Goal: Task Accomplishment & Management: Manage account settings

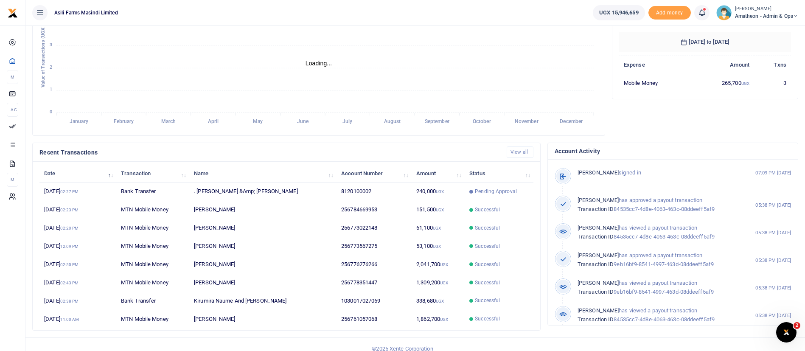
scroll to position [156, 0]
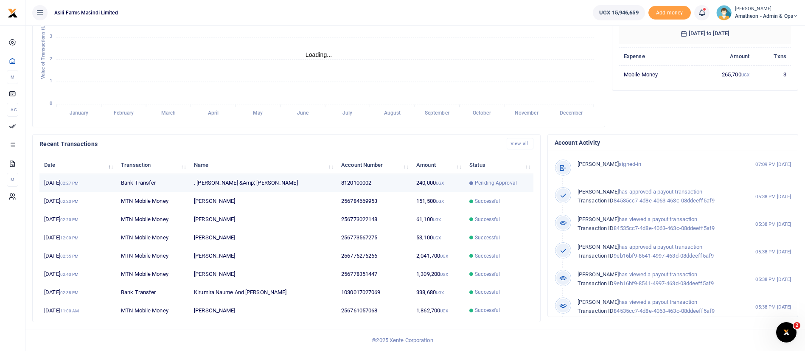
click at [494, 180] on span "Pending Approval" at bounding box center [496, 183] width 42 height 8
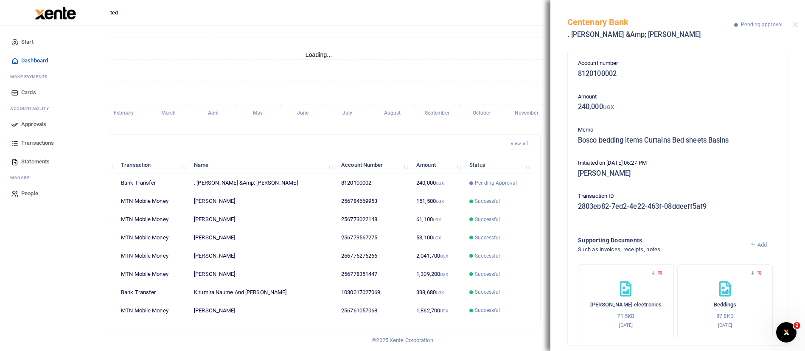
click at [38, 123] on span "Approvals" at bounding box center [33, 124] width 25 height 8
click at [36, 124] on span "Approvals" at bounding box center [33, 124] width 25 height 8
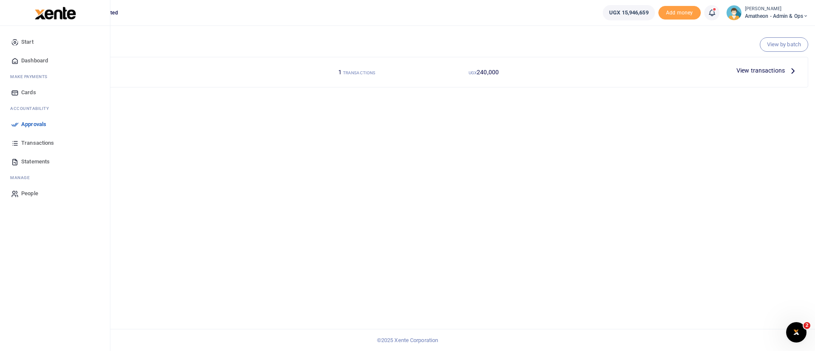
click at [46, 125] on span "Approvals" at bounding box center [33, 124] width 25 height 8
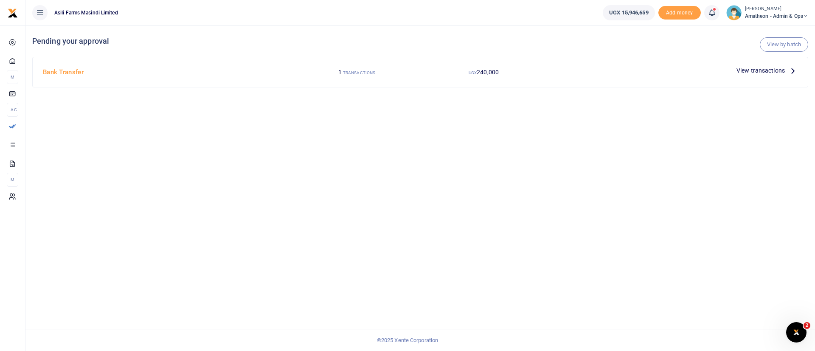
click at [749, 70] on span "View transactions" at bounding box center [760, 70] width 48 height 9
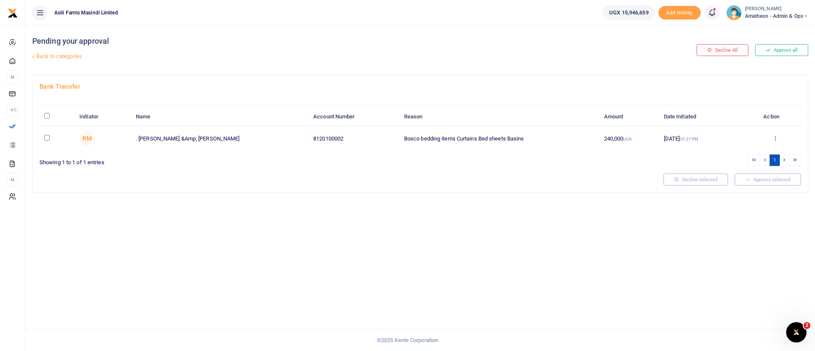
click at [46, 114] on input "\a \a : activate to sort column descending" at bounding box center [47, 116] width 6 height 6
checkbox input "true"
click at [762, 177] on button "Approve selected (1)" at bounding box center [765, 180] width 72 height 12
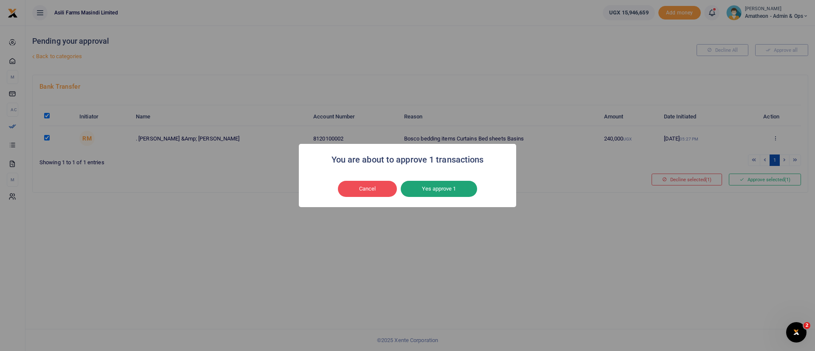
click at [428, 186] on button "Yes approve 1" at bounding box center [439, 189] width 76 height 16
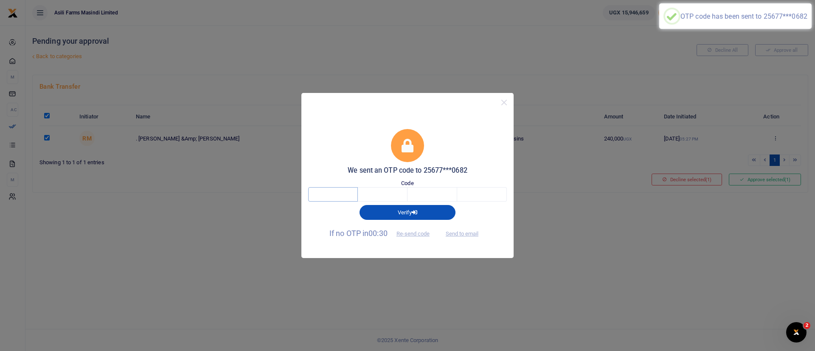
click at [349, 190] on input "text" at bounding box center [333, 194] width 50 height 14
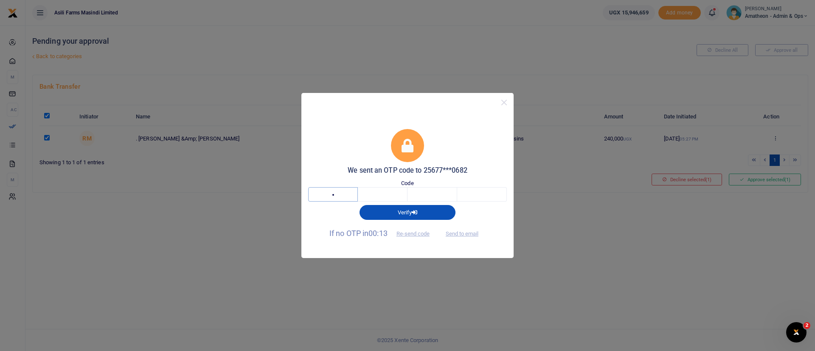
type input "6"
type input "7"
type input "8"
type input "9"
